Goal: Book appointment/travel/reservation

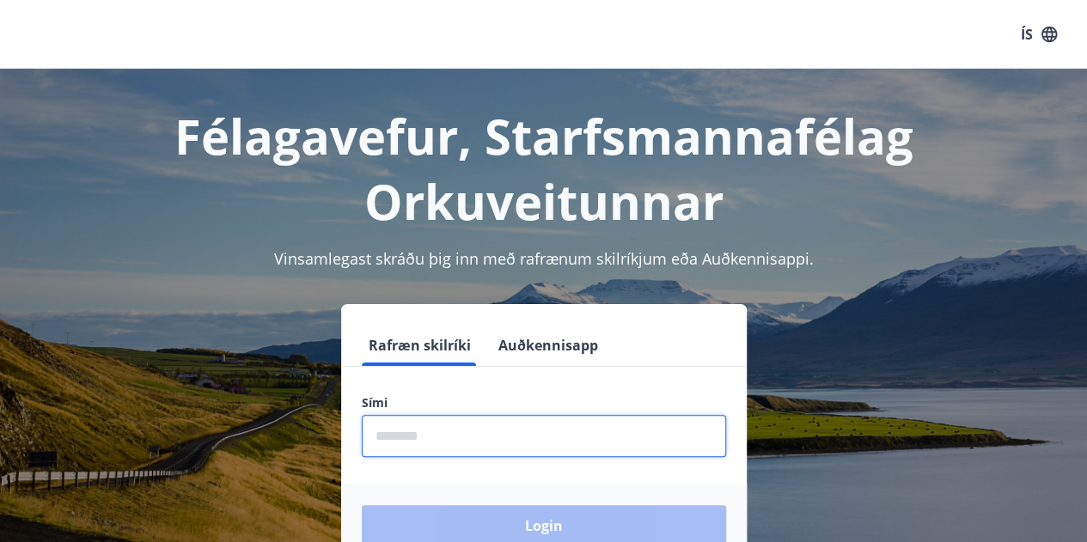
click at [396, 437] on input "phone" at bounding box center [544, 436] width 364 height 42
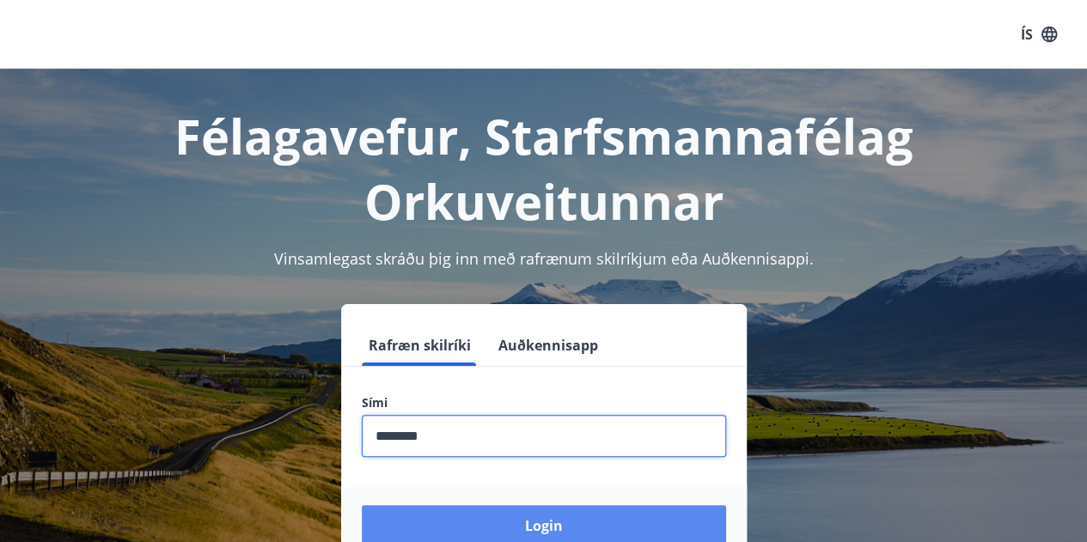
type input "********"
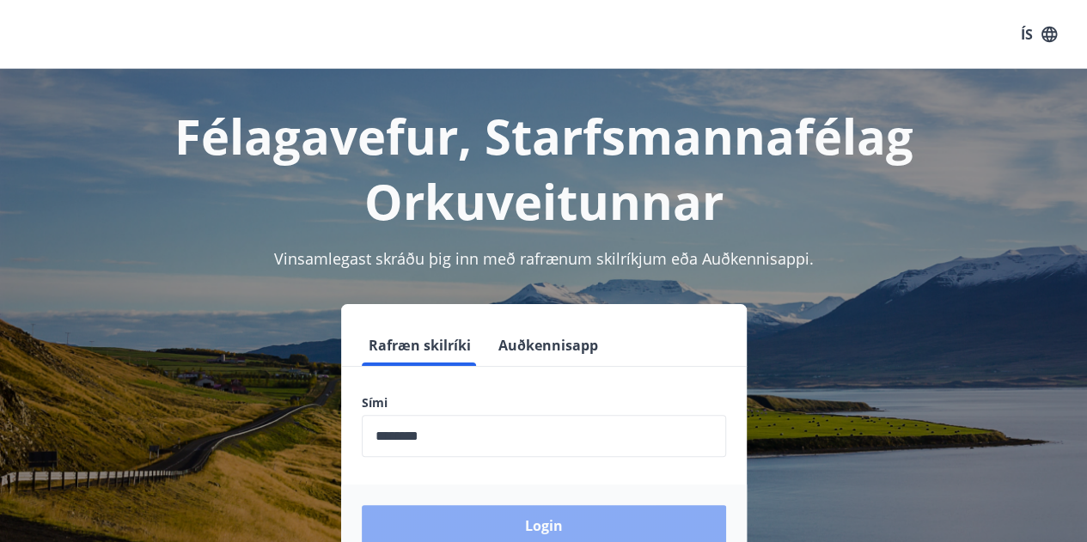
click at [583, 533] on button "Login" at bounding box center [544, 525] width 364 height 41
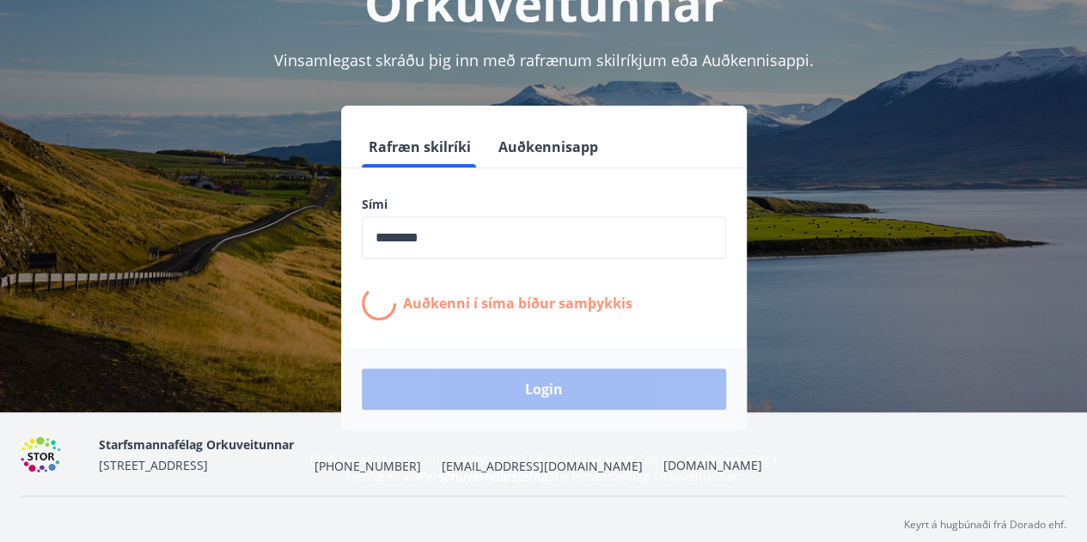
scroll to position [203, 0]
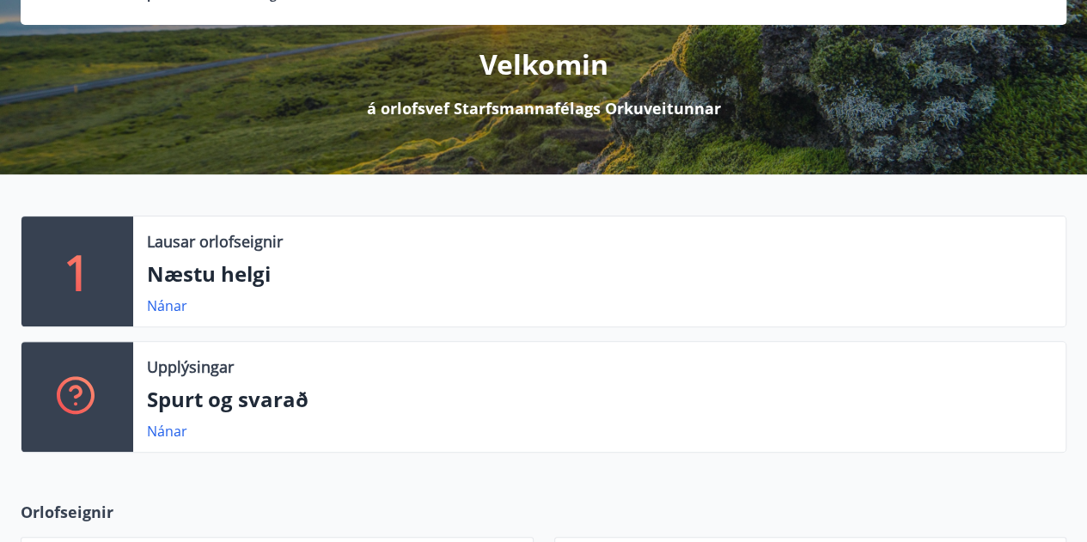
scroll to position [209, 0]
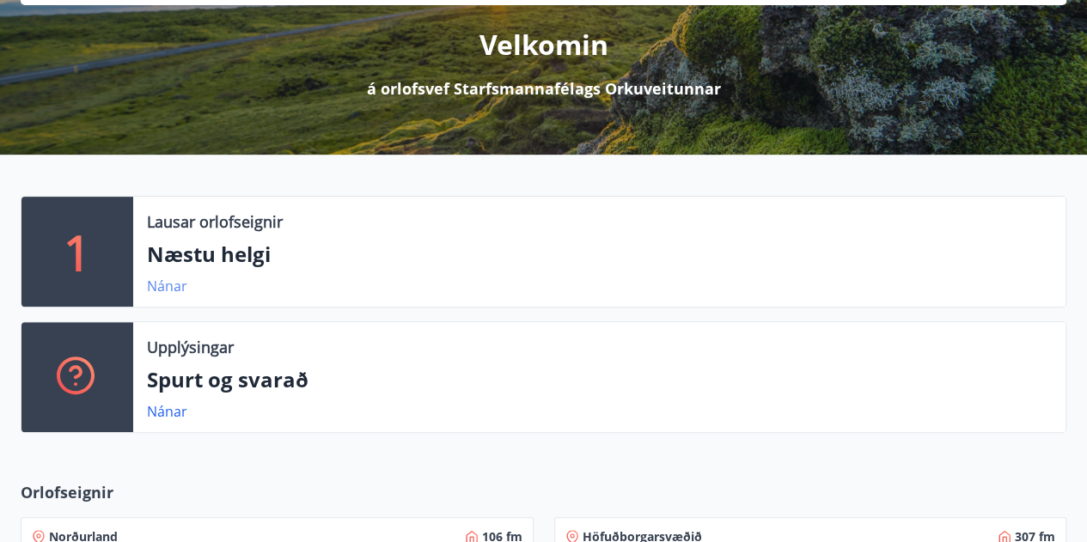
click at [173, 286] on link "Nánar" at bounding box center [167, 286] width 40 height 19
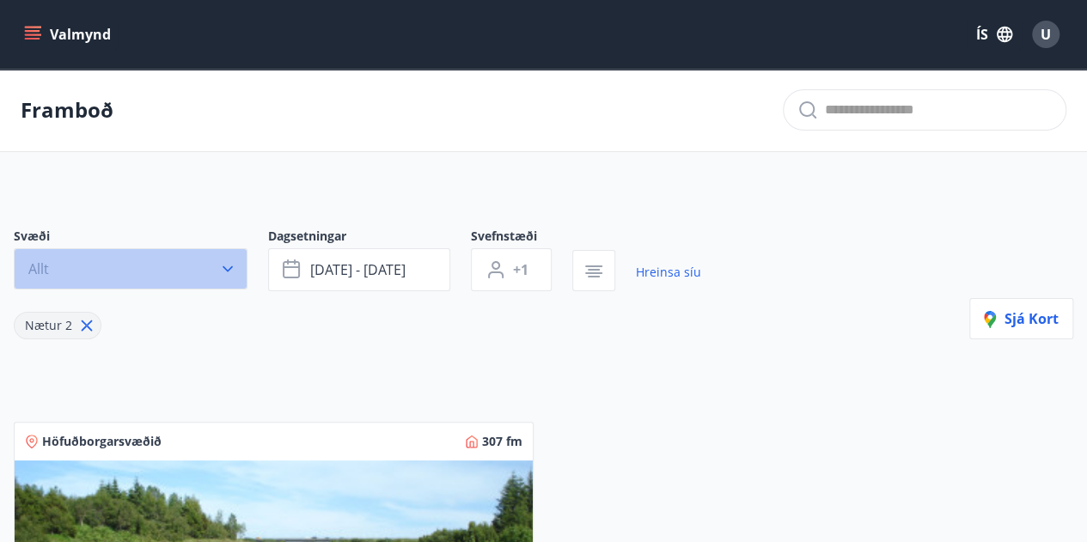
click at [228, 259] on button "Allt" at bounding box center [131, 268] width 234 height 41
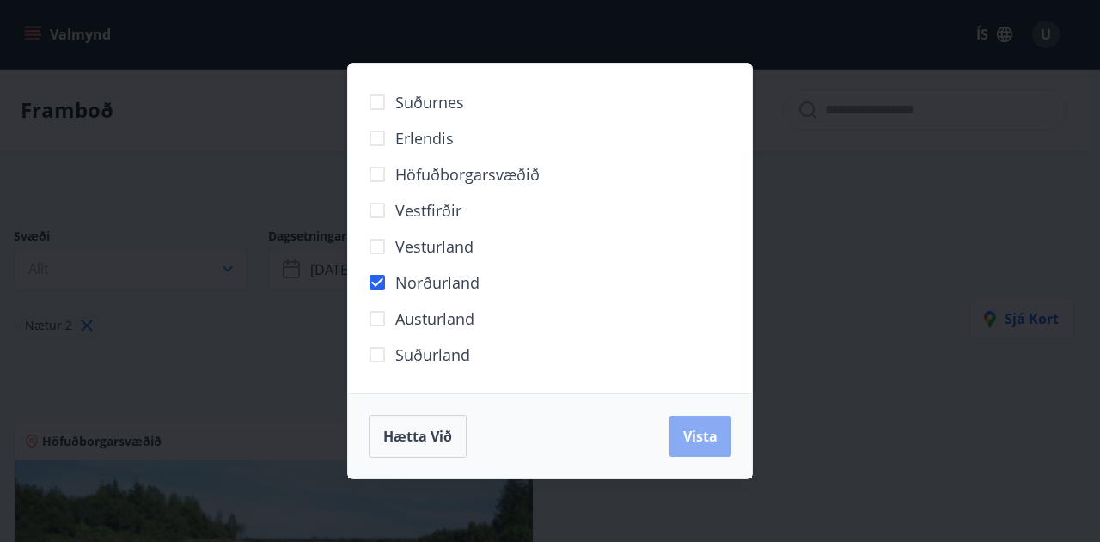
click at [698, 430] on span "Vista" at bounding box center [700, 436] width 34 height 19
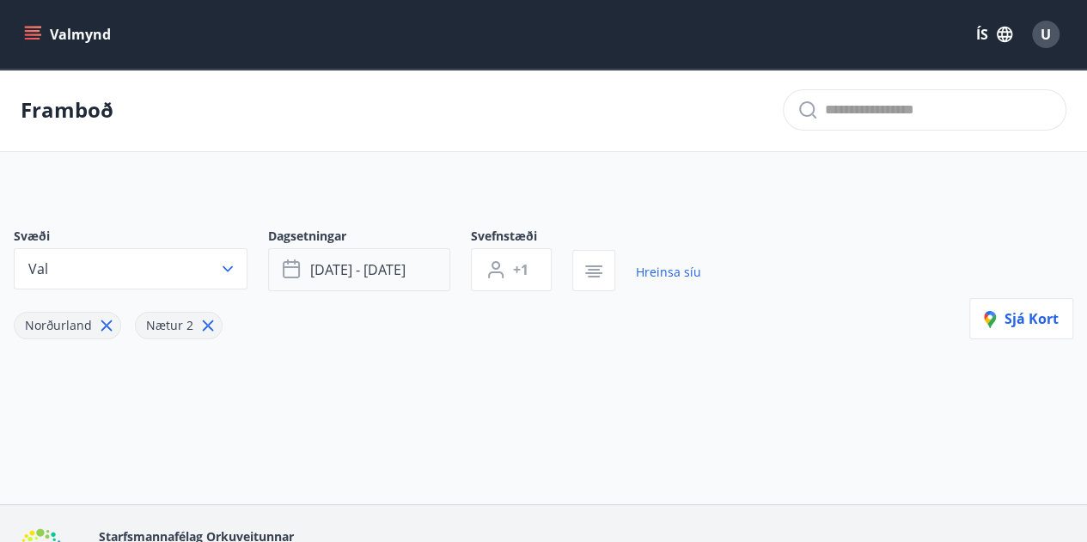
click at [395, 279] on button "okt 03 - okt 06" at bounding box center [359, 269] width 182 height 43
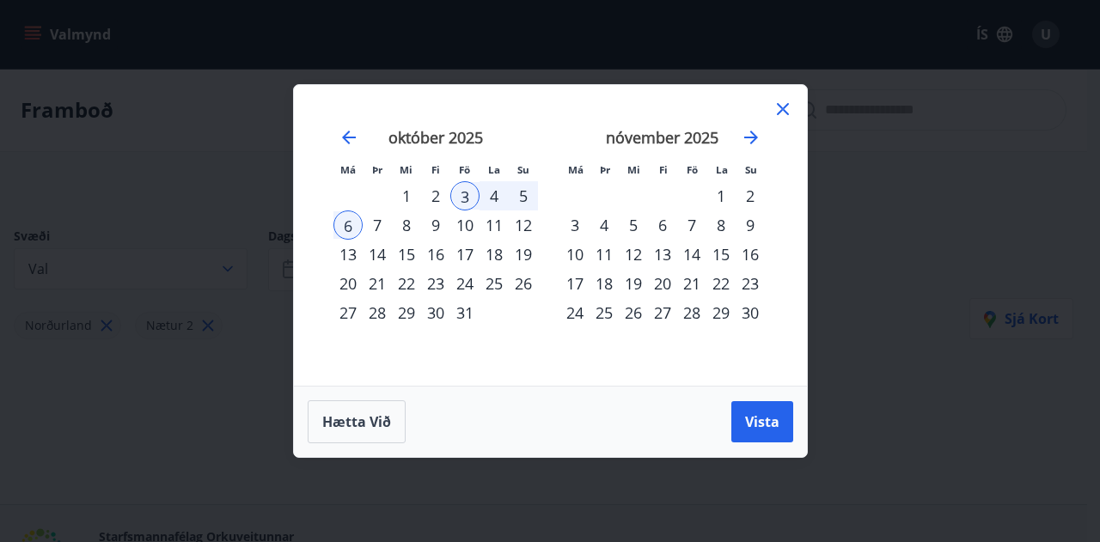
click at [436, 190] on div "2" at bounding box center [435, 195] width 29 height 29
click at [747, 424] on span "Vista" at bounding box center [762, 421] width 34 height 19
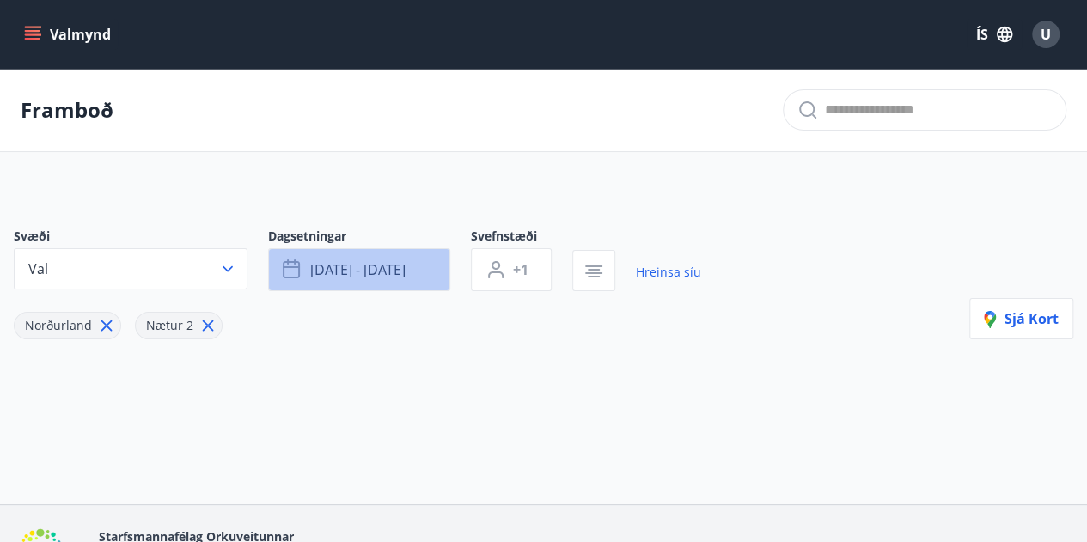
click at [403, 269] on span "okt 02 - okt 06" at bounding box center [357, 269] width 95 height 19
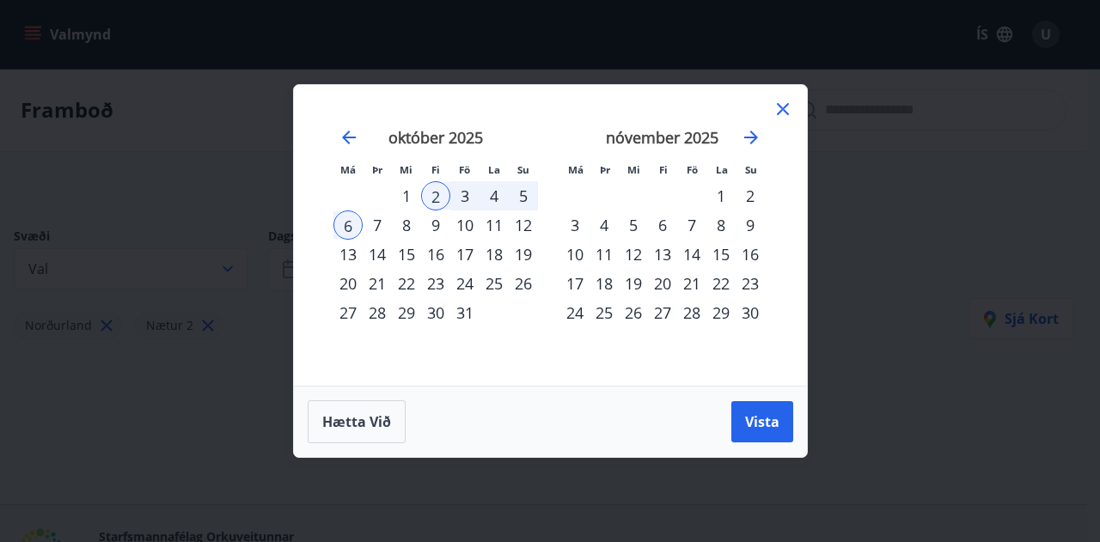
click at [517, 189] on div "5" at bounding box center [523, 195] width 29 height 29
click at [768, 425] on span "Vista" at bounding box center [762, 421] width 34 height 19
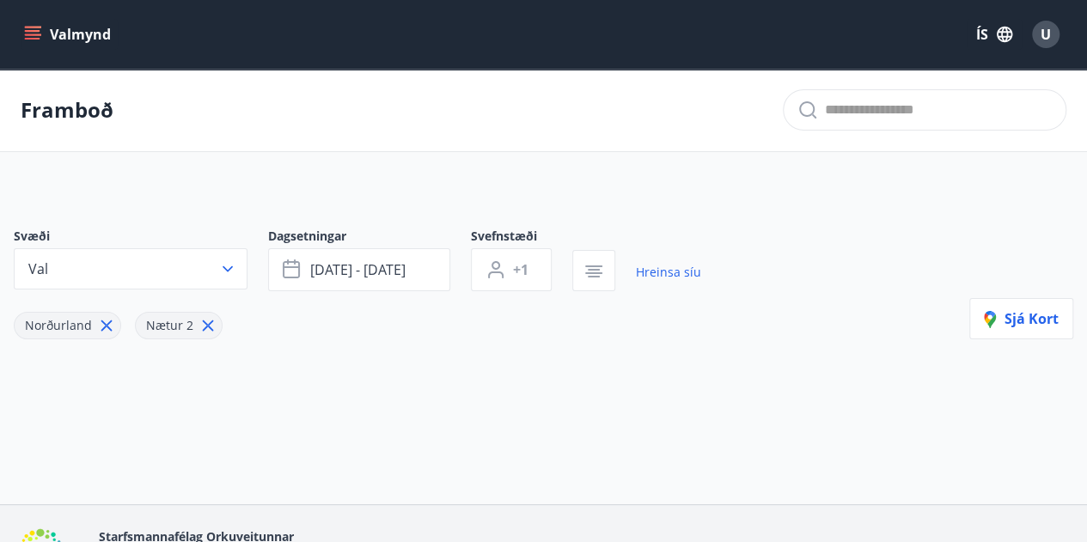
scroll to position [105, 0]
